Goal: Task Accomplishment & Management: Manage account settings

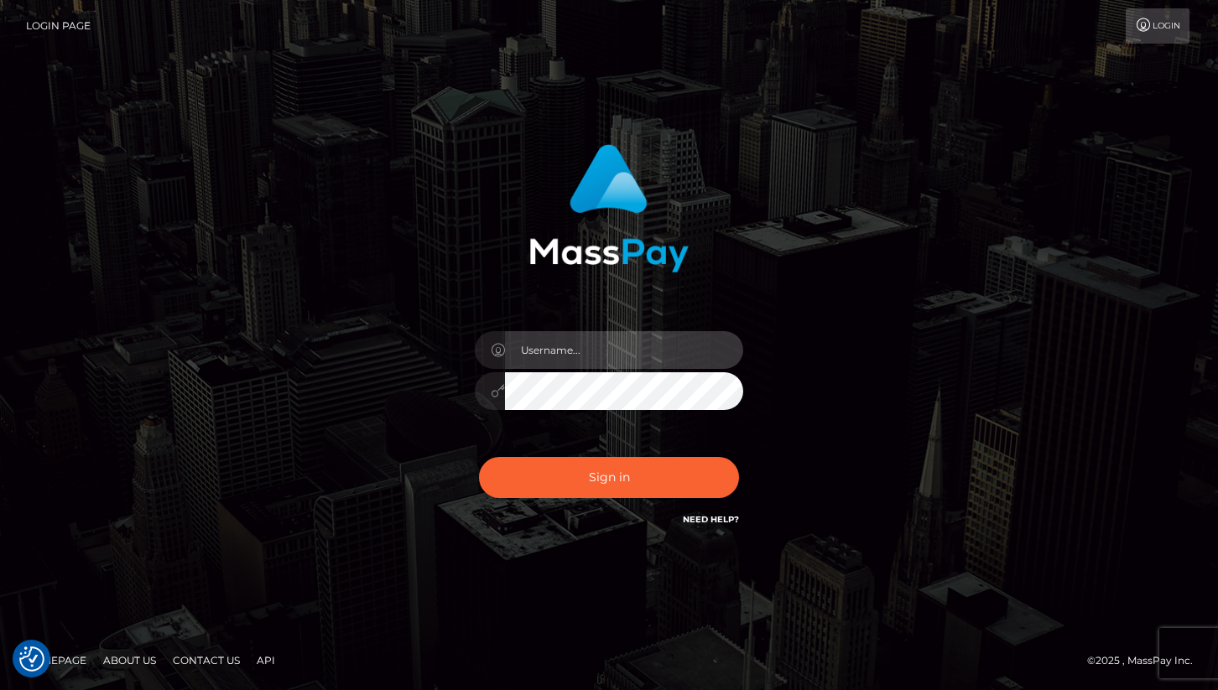
type input "cheli"
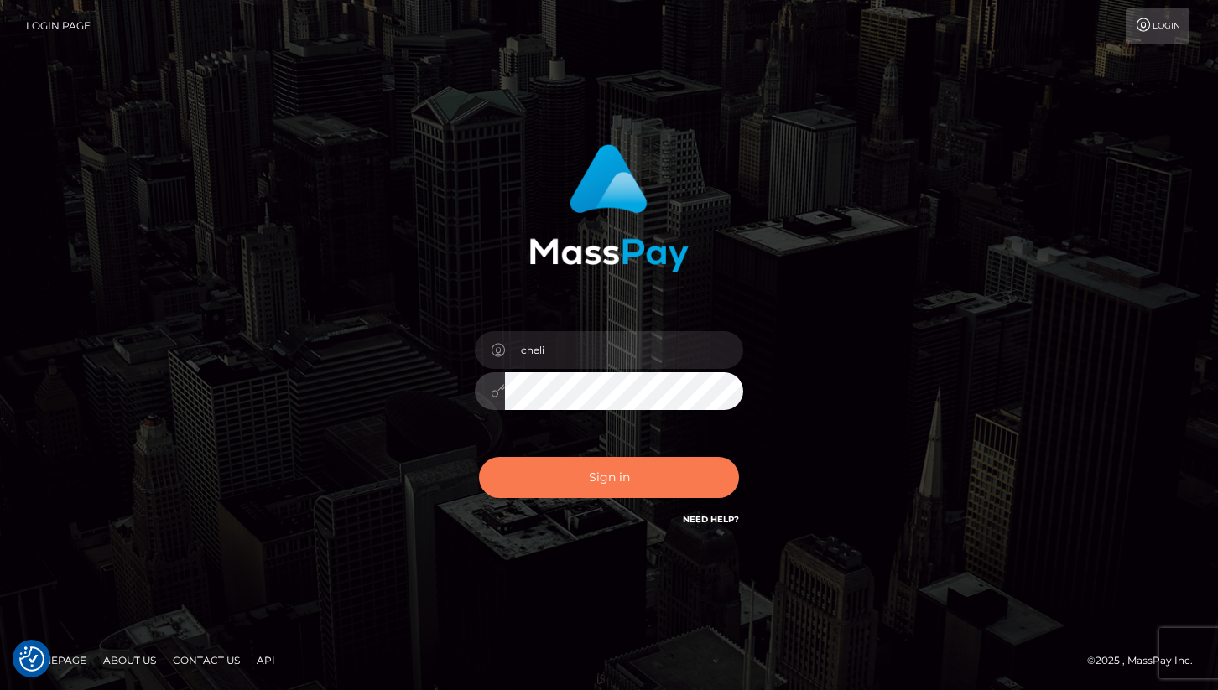
click at [581, 483] on button "Sign in" at bounding box center [609, 477] width 260 height 41
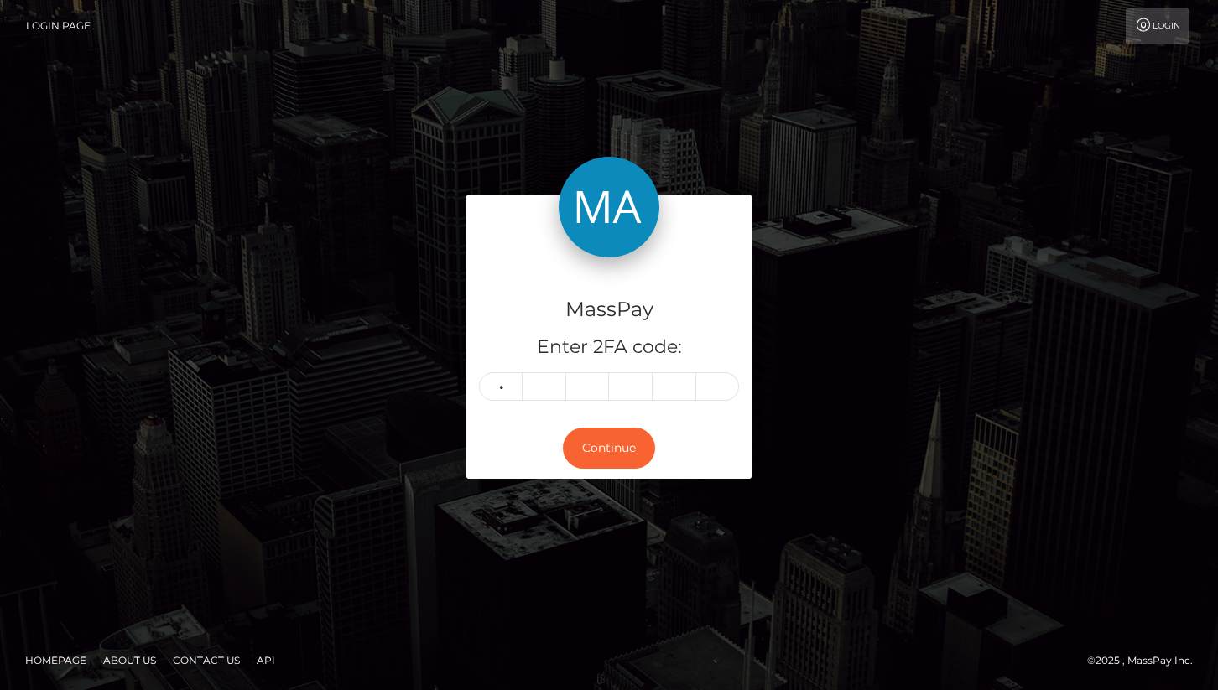
type input "4"
type input "9"
type input "3"
type input "6"
type input "3"
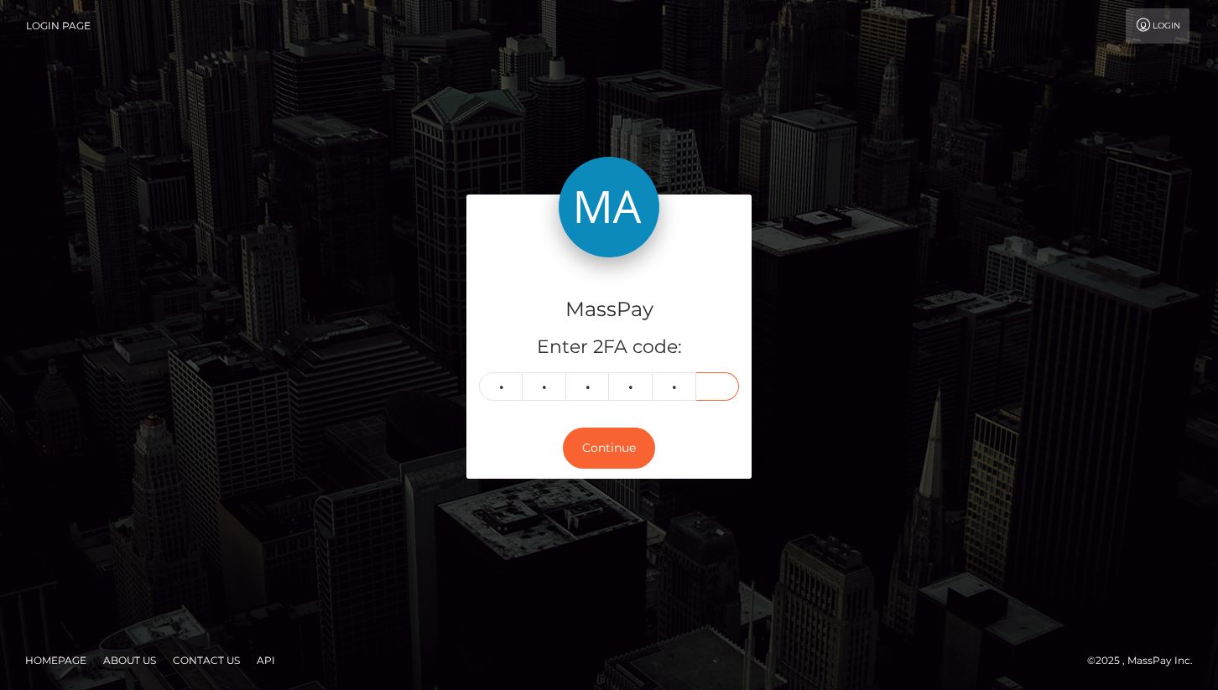
type input "6"
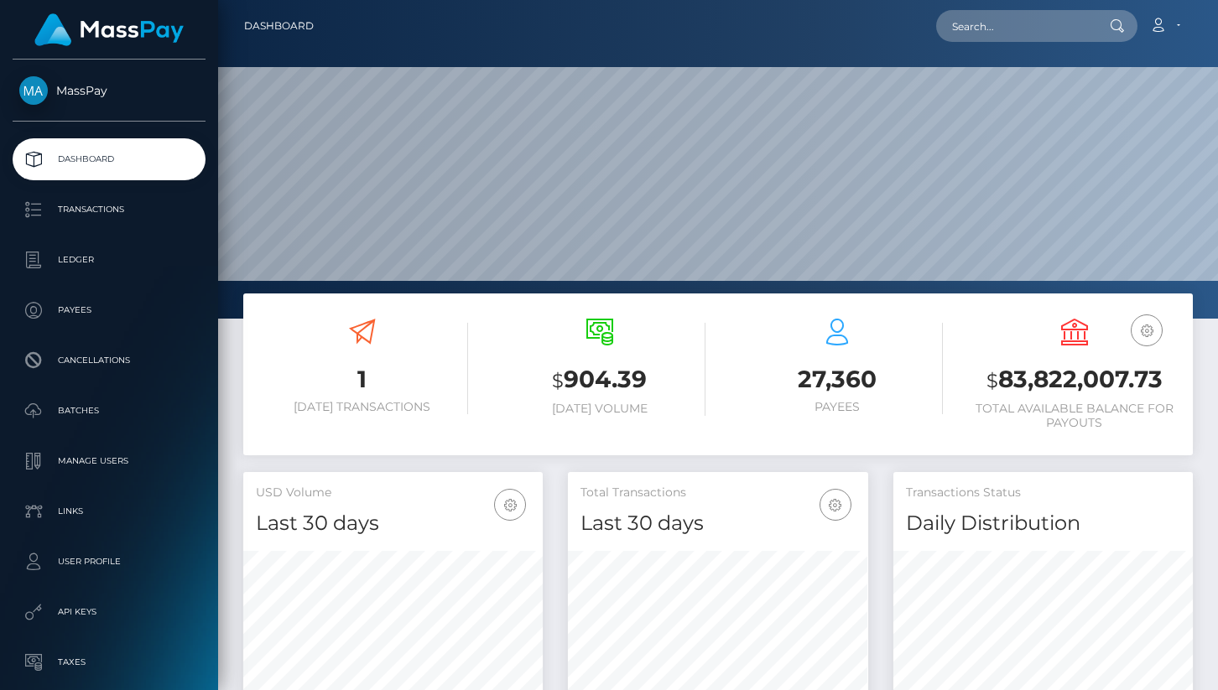
scroll to position [297, 299]
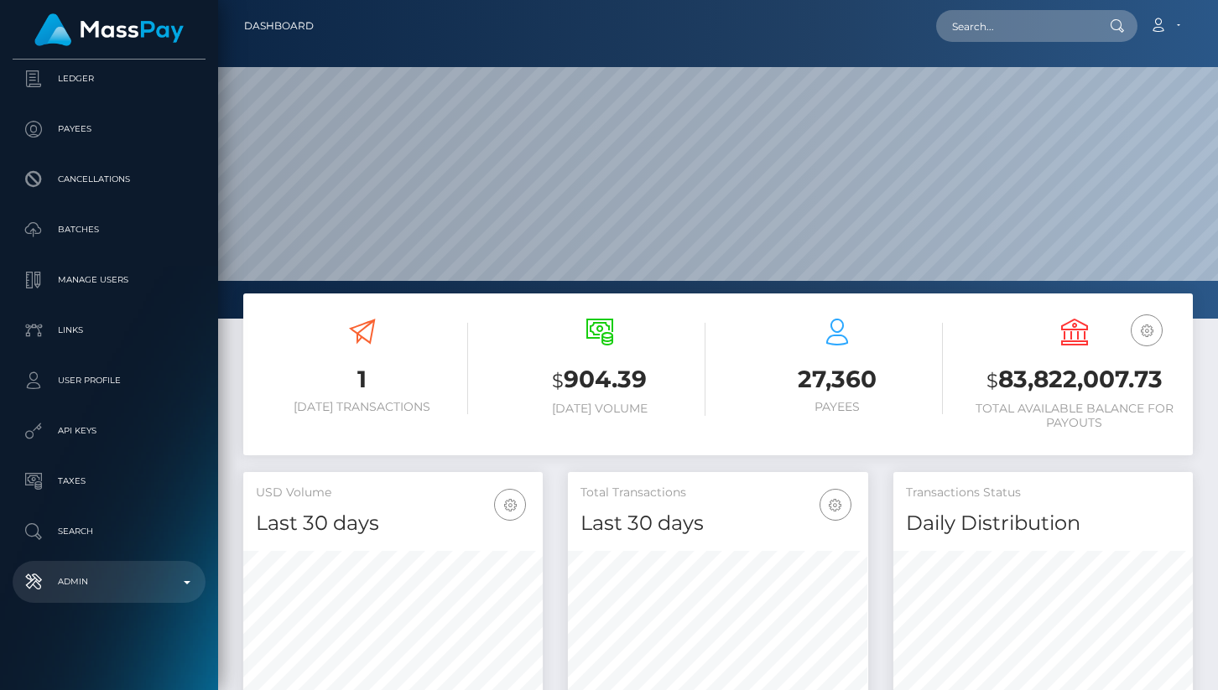
click at [96, 582] on p "Admin" at bounding box center [108, 581] width 179 height 25
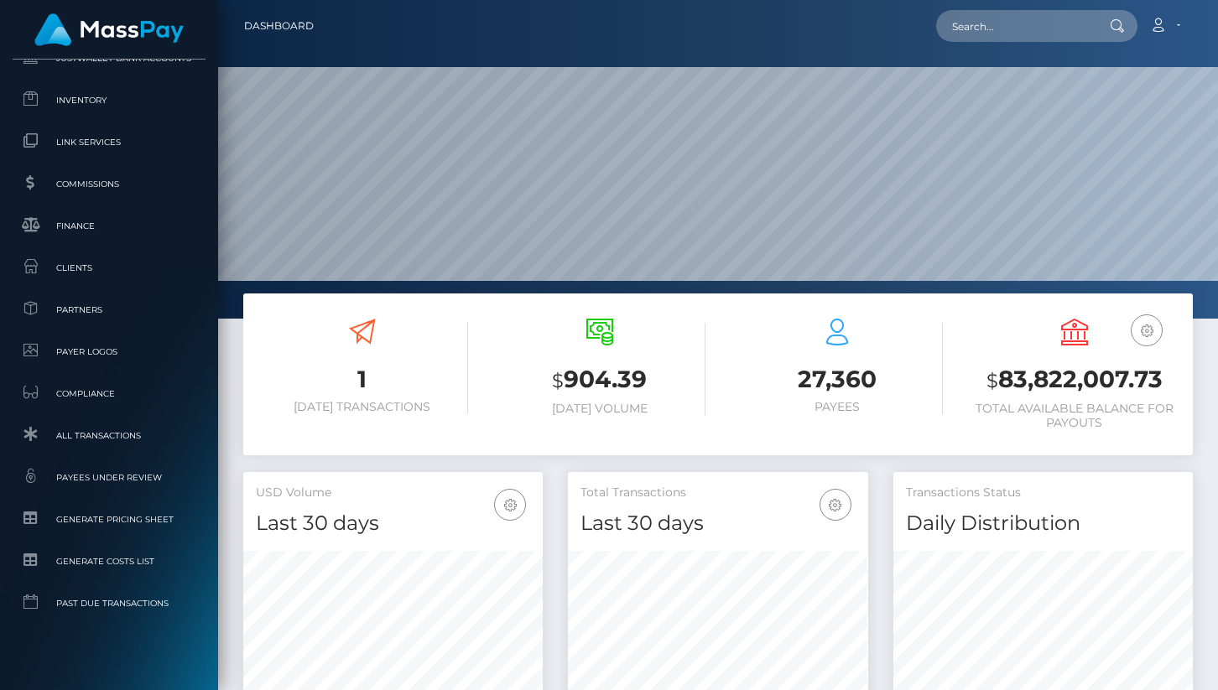
scroll to position [1073, 0]
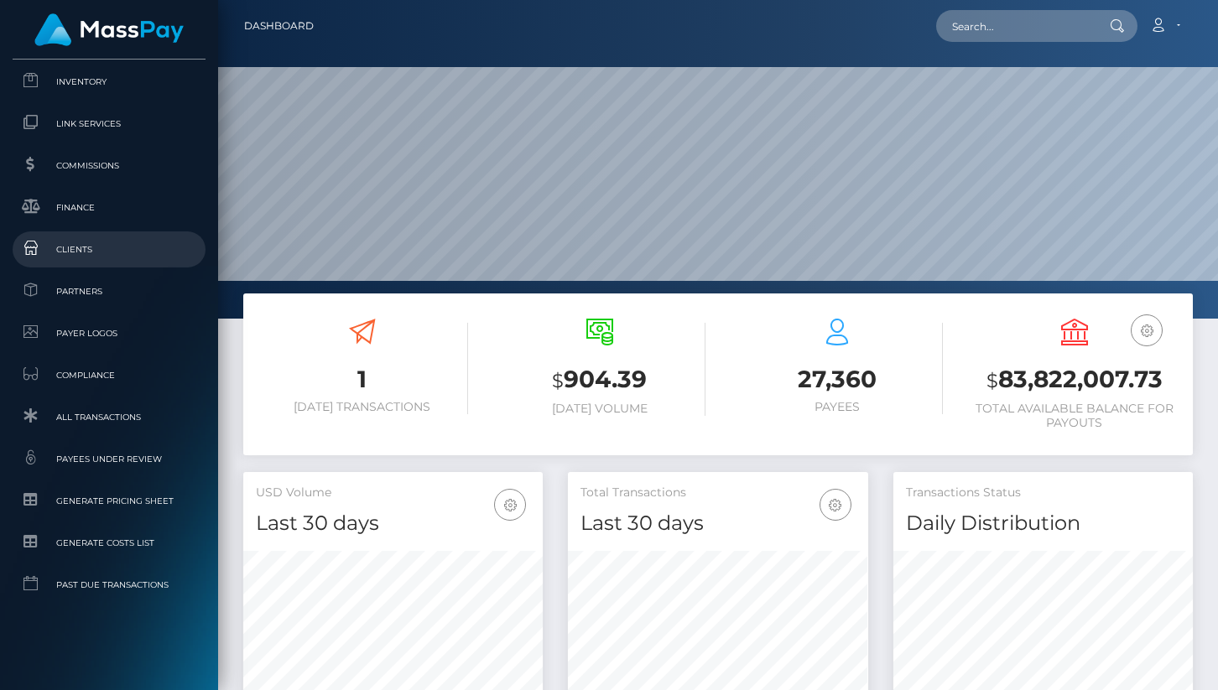
click at [112, 251] on span "Clients" at bounding box center [108, 249] width 179 height 19
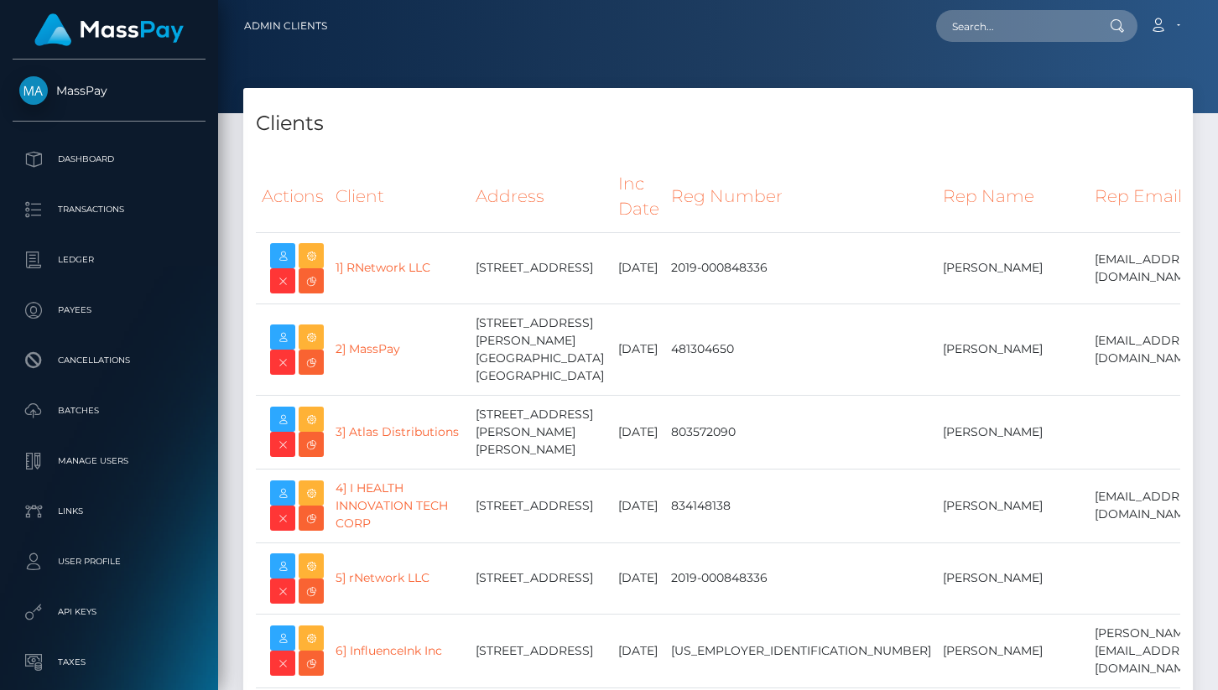
select select "223"
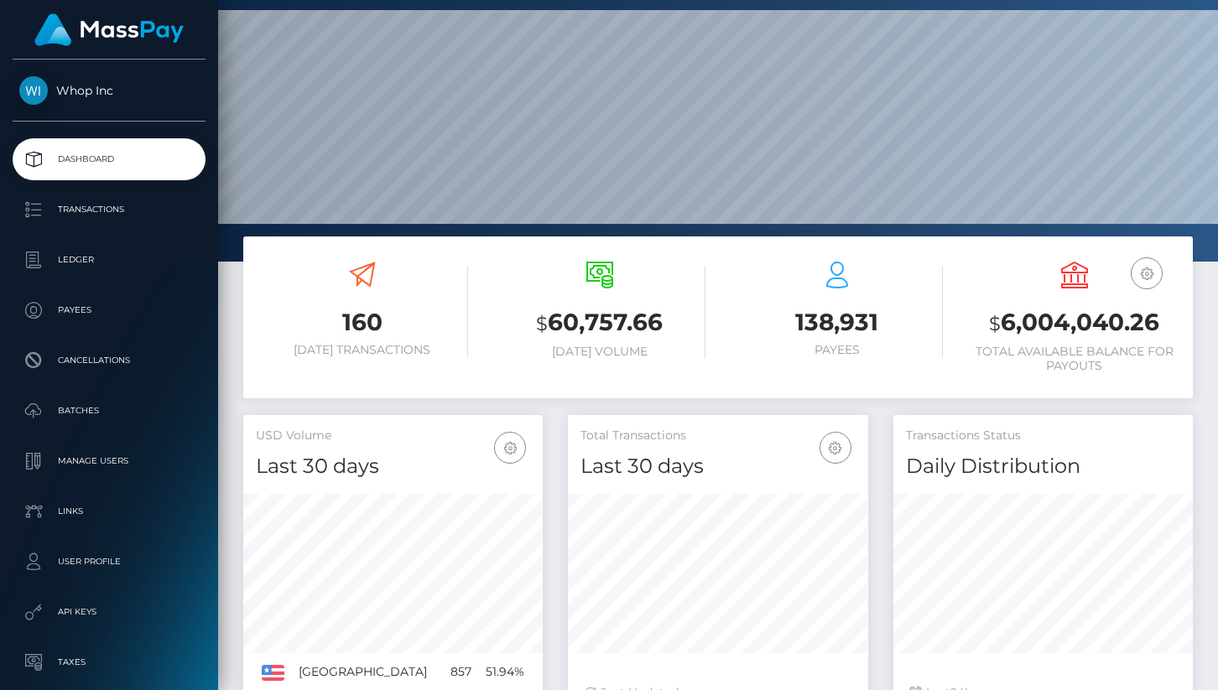
scroll to position [60, 0]
